Goal: Information Seeking & Learning: Learn about a topic

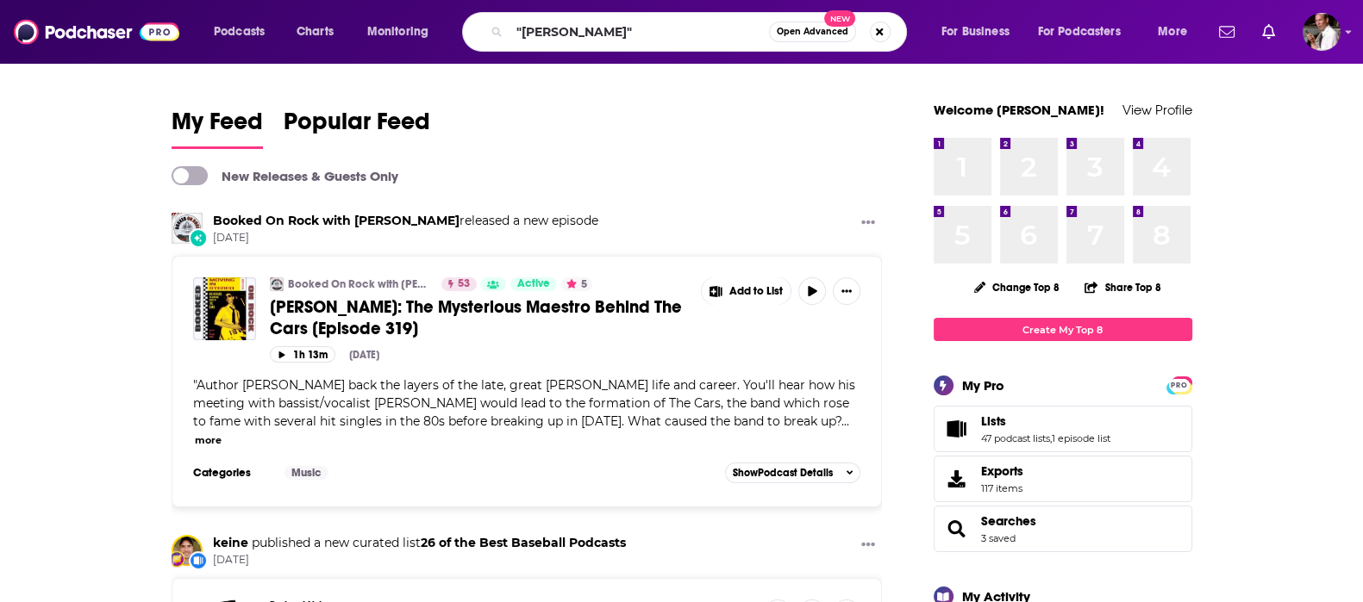
type input ""[PERSON_NAME]""
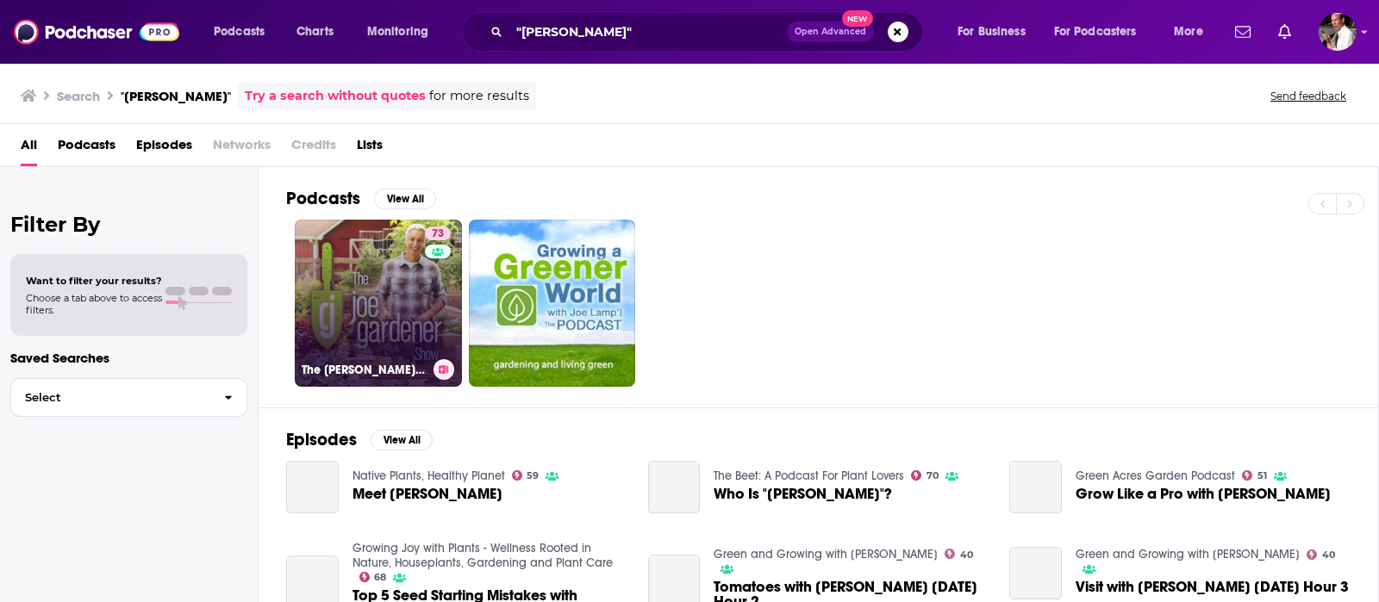
click at [360, 306] on link "73 The [PERSON_NAME] Show - Organic Gardening - Vegetable Gardening - Expert Ga…" at bounding box center [378, 303] width 167 height 167
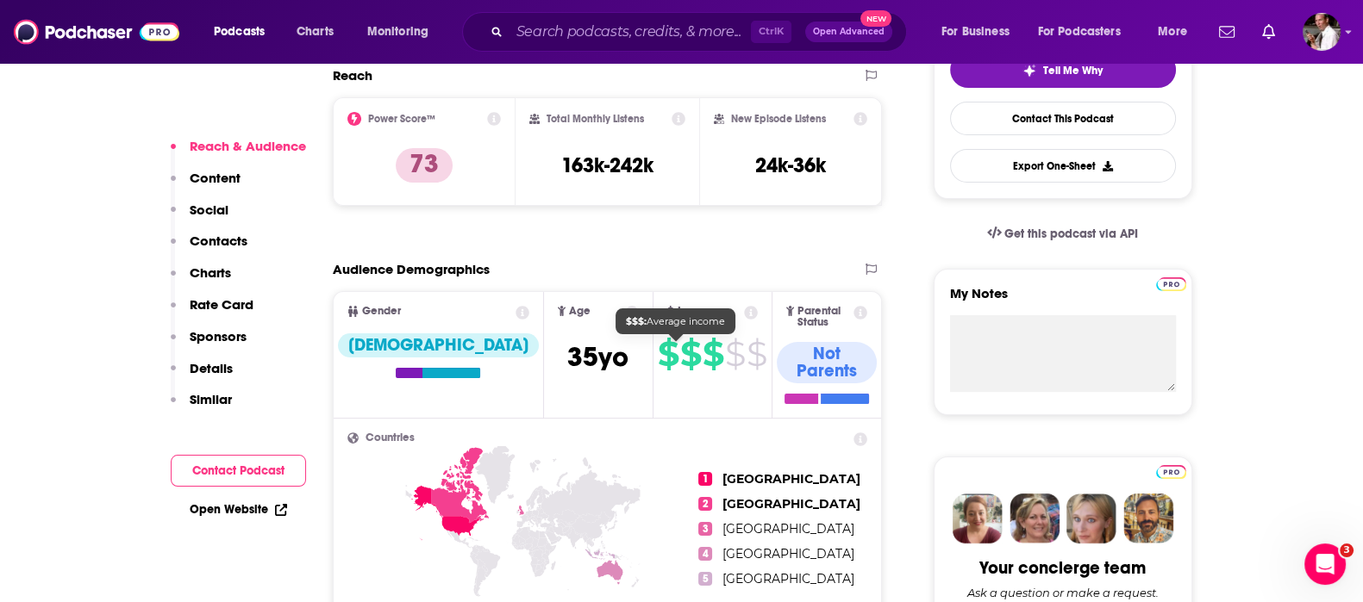
scroll to position [287, 0]
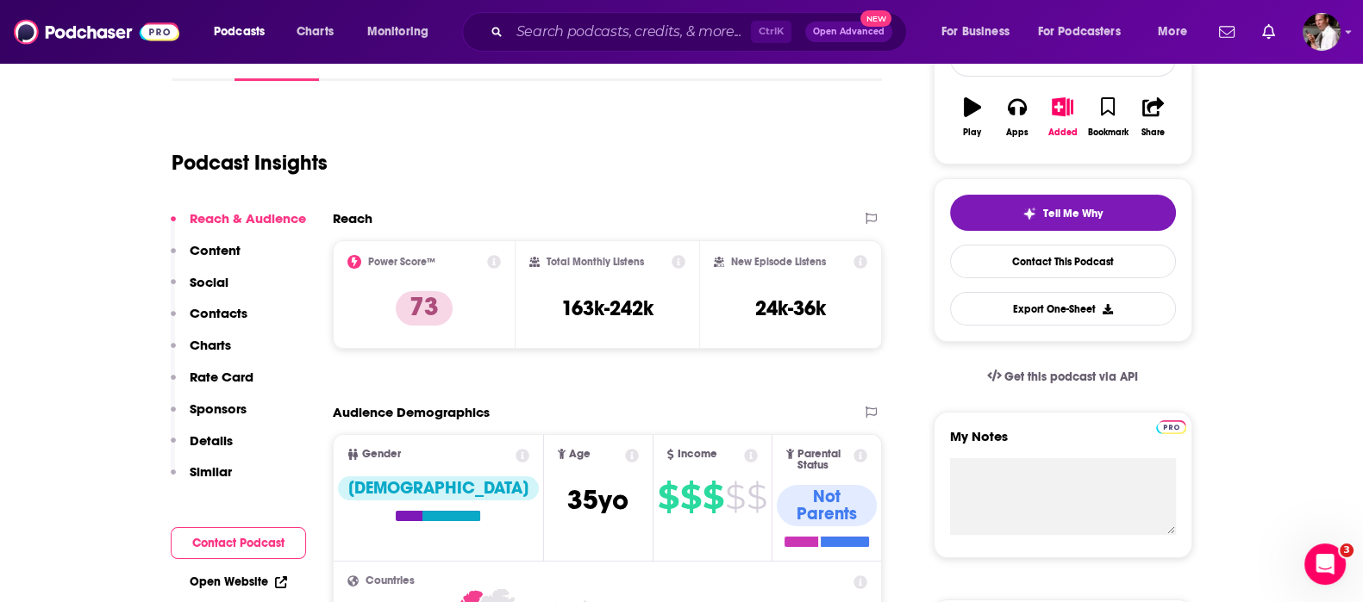
click at [862, 259] on icon at bounding box center [861, 262] width 14 height 14
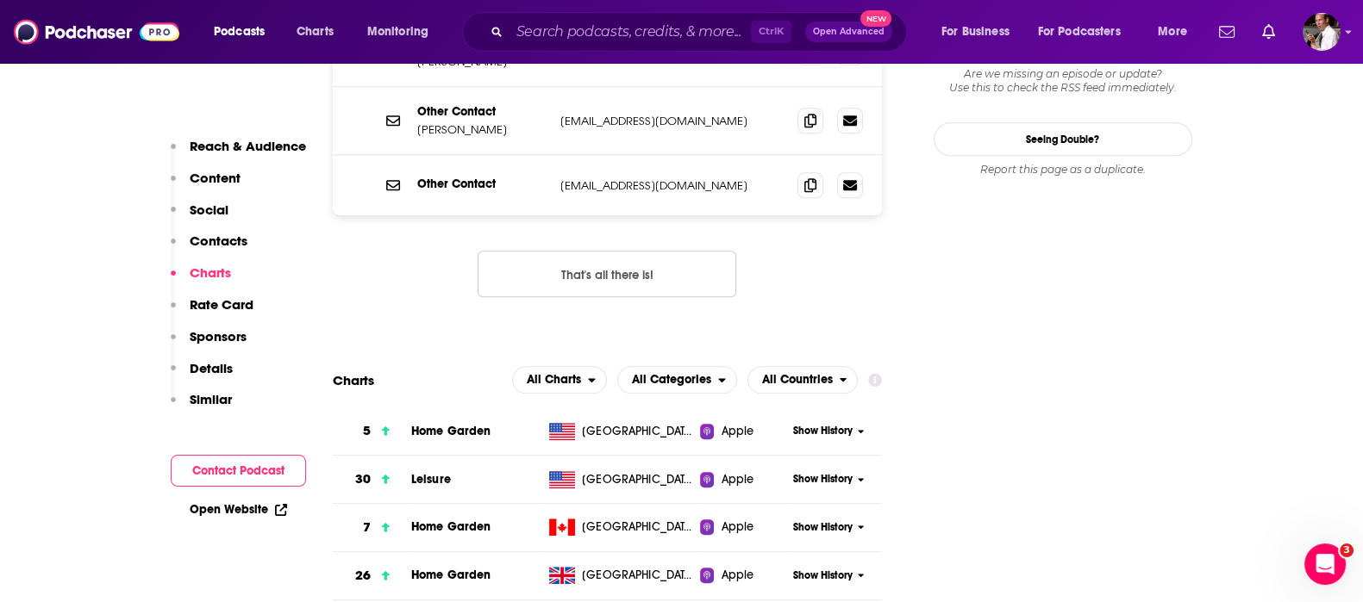
scroll to position [2011, 0]
